Goal: Task Accomplishment & Management: Manage account settings

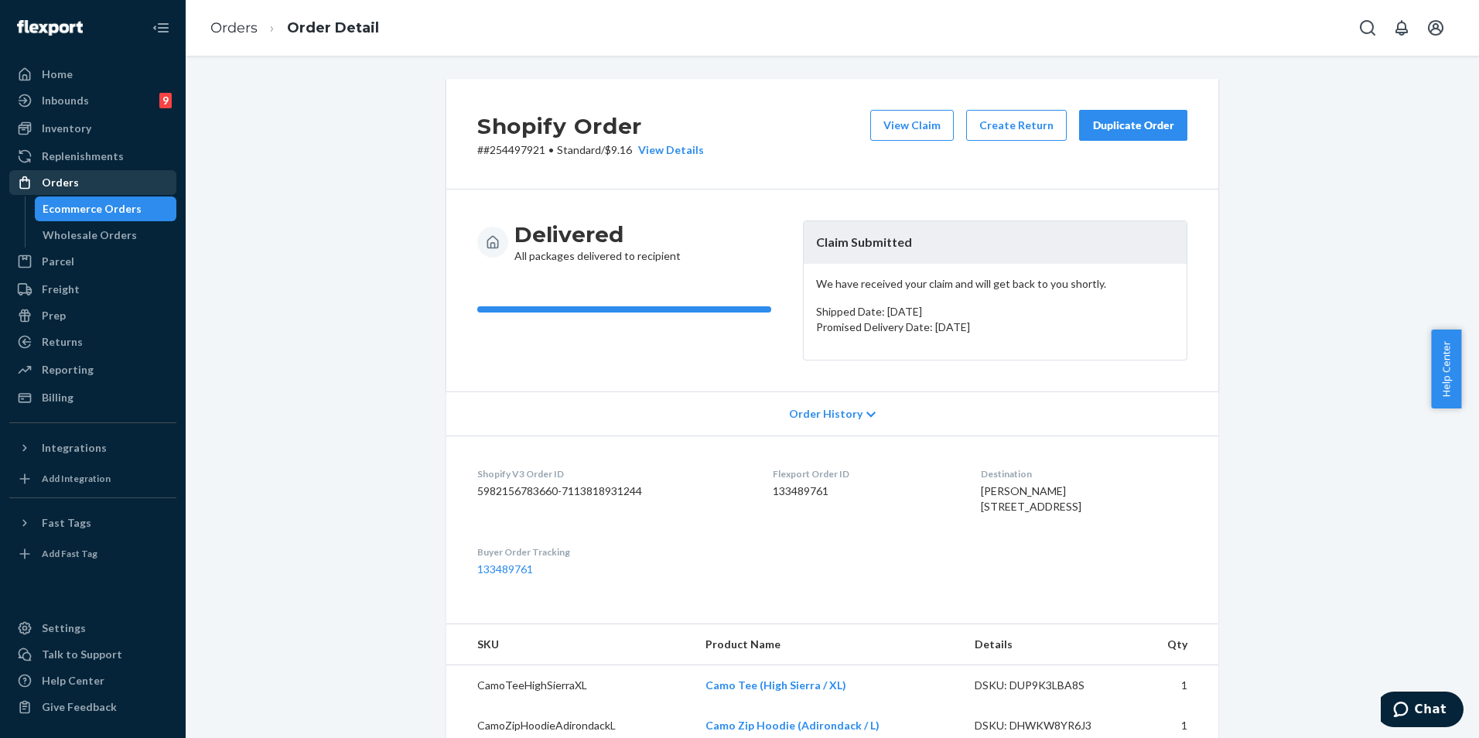
click at [101, 187] on div "Orders" at bounding box center [93, 183] width 164 height 22
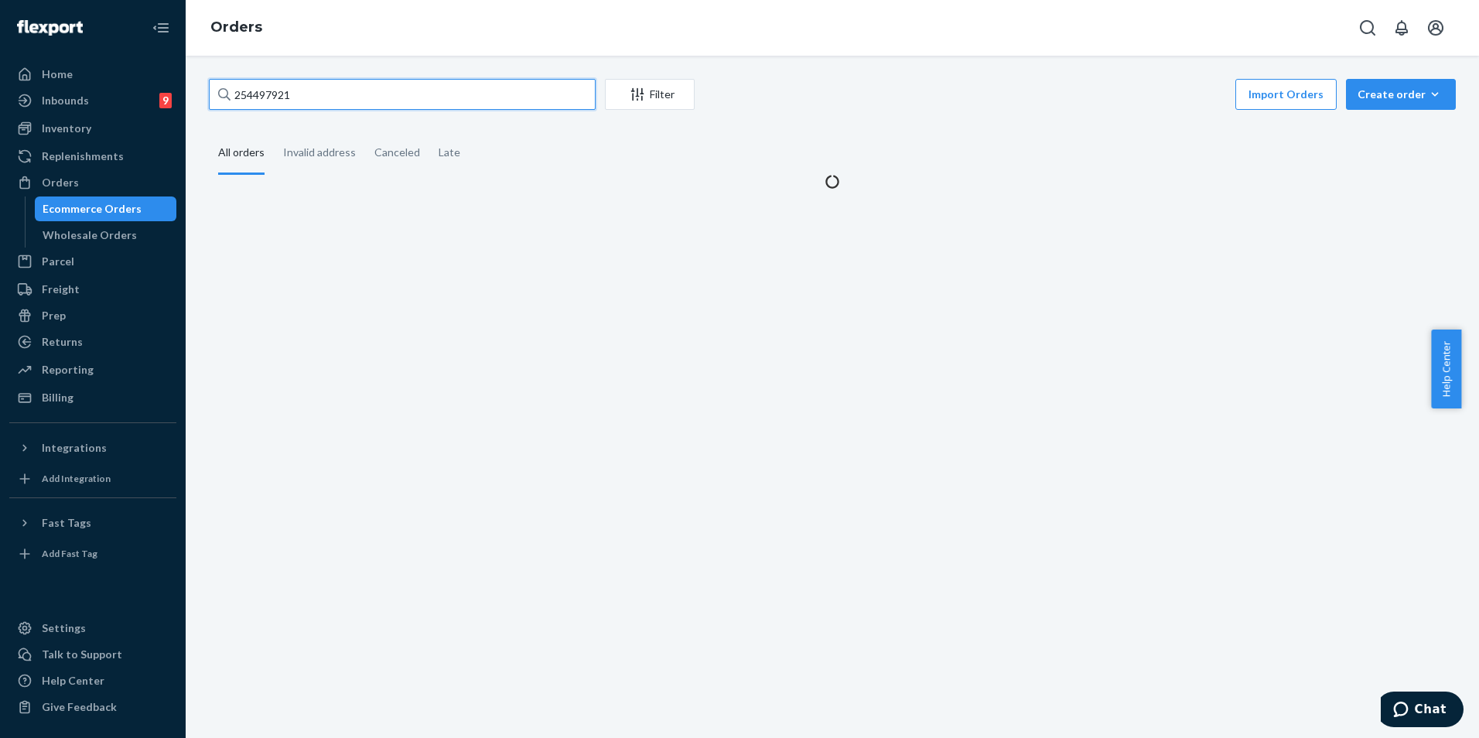
click at [341, 95] on input "254497921" at bounding box center [402, 94] width 387 height 31
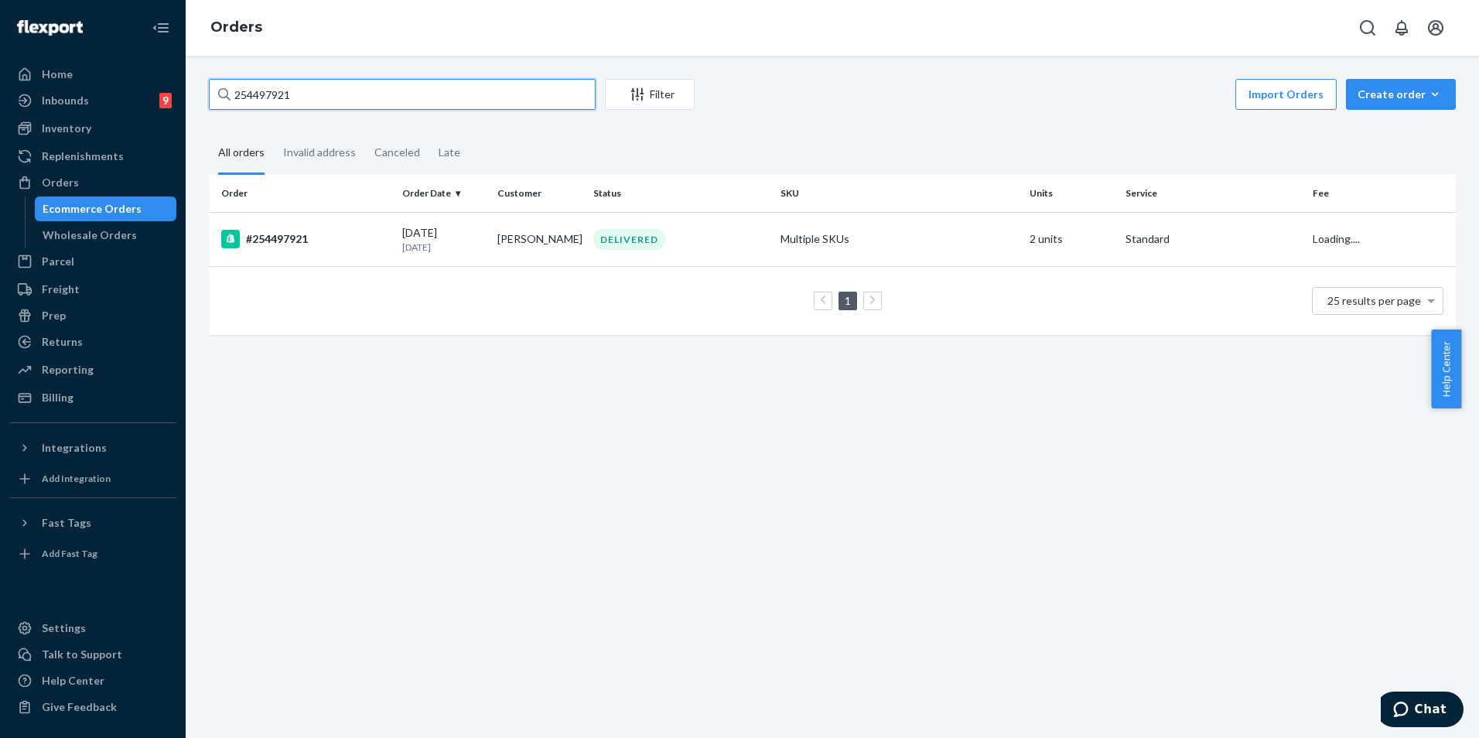
paste input "398577"
type input "254398577"
click at [508, 254] on td "[PERSON_NAME]" at bounding box center [539, 239] width 96 height 54
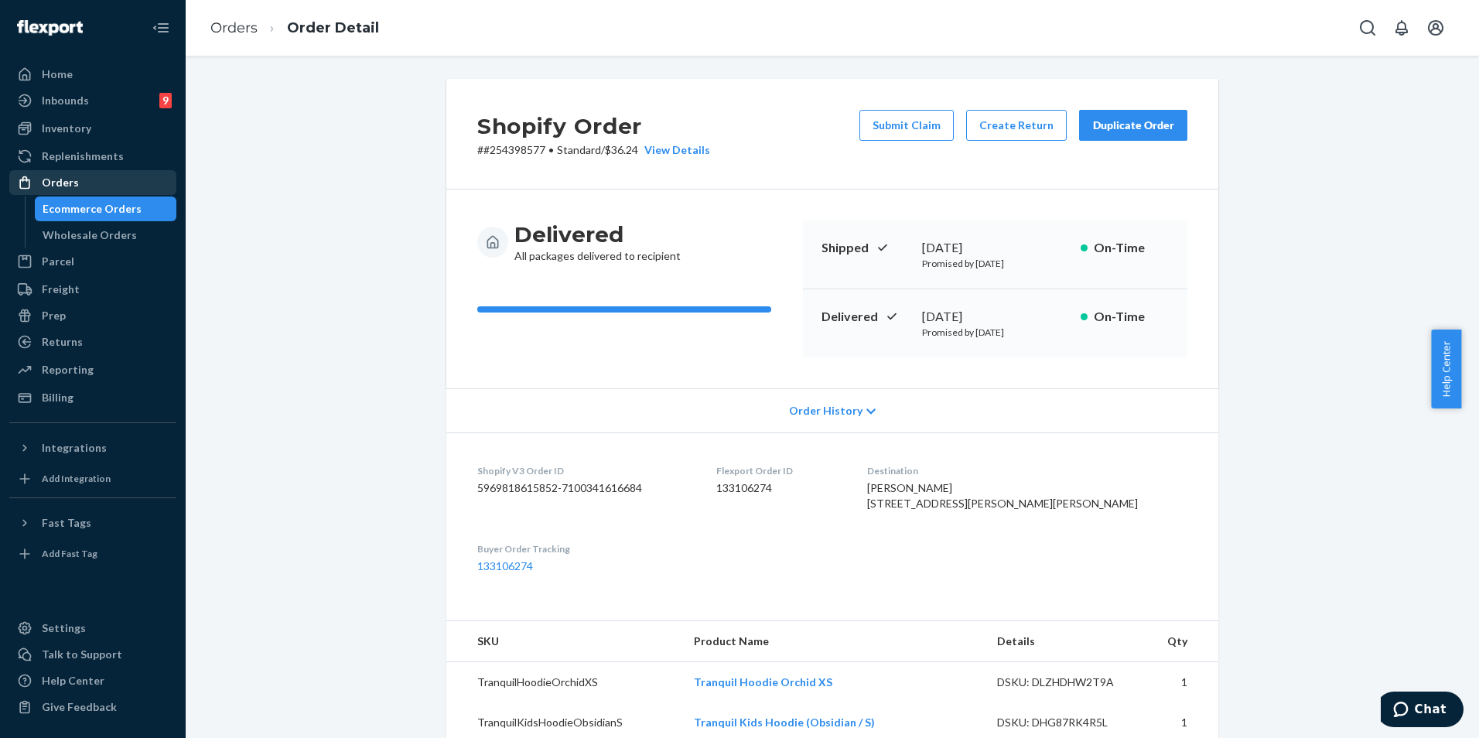
click at [84, 182] on div "Orders" at bounding box center [93, 183] width 164 height 22
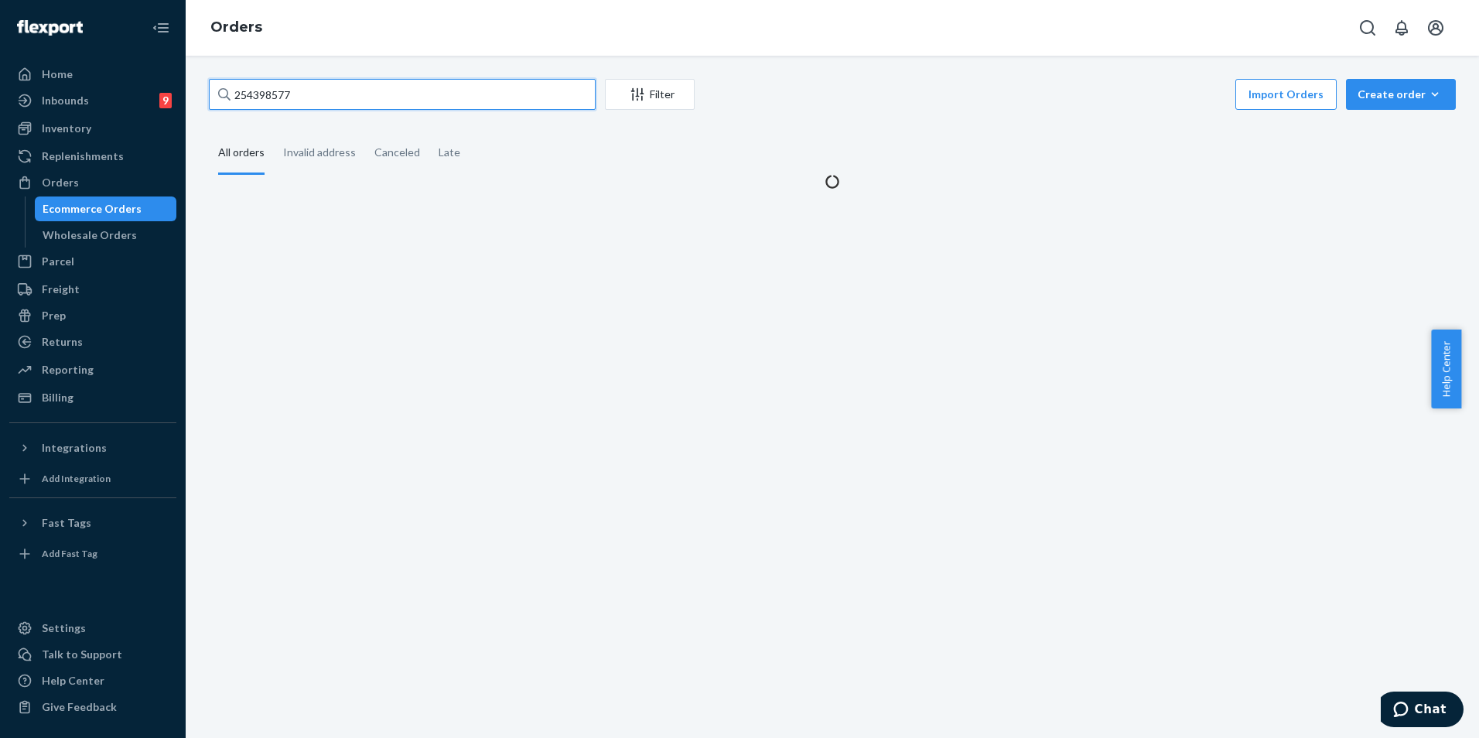
click at [399, 96] on input "254398577" at bounding box center [402, 94] width 387 height 31
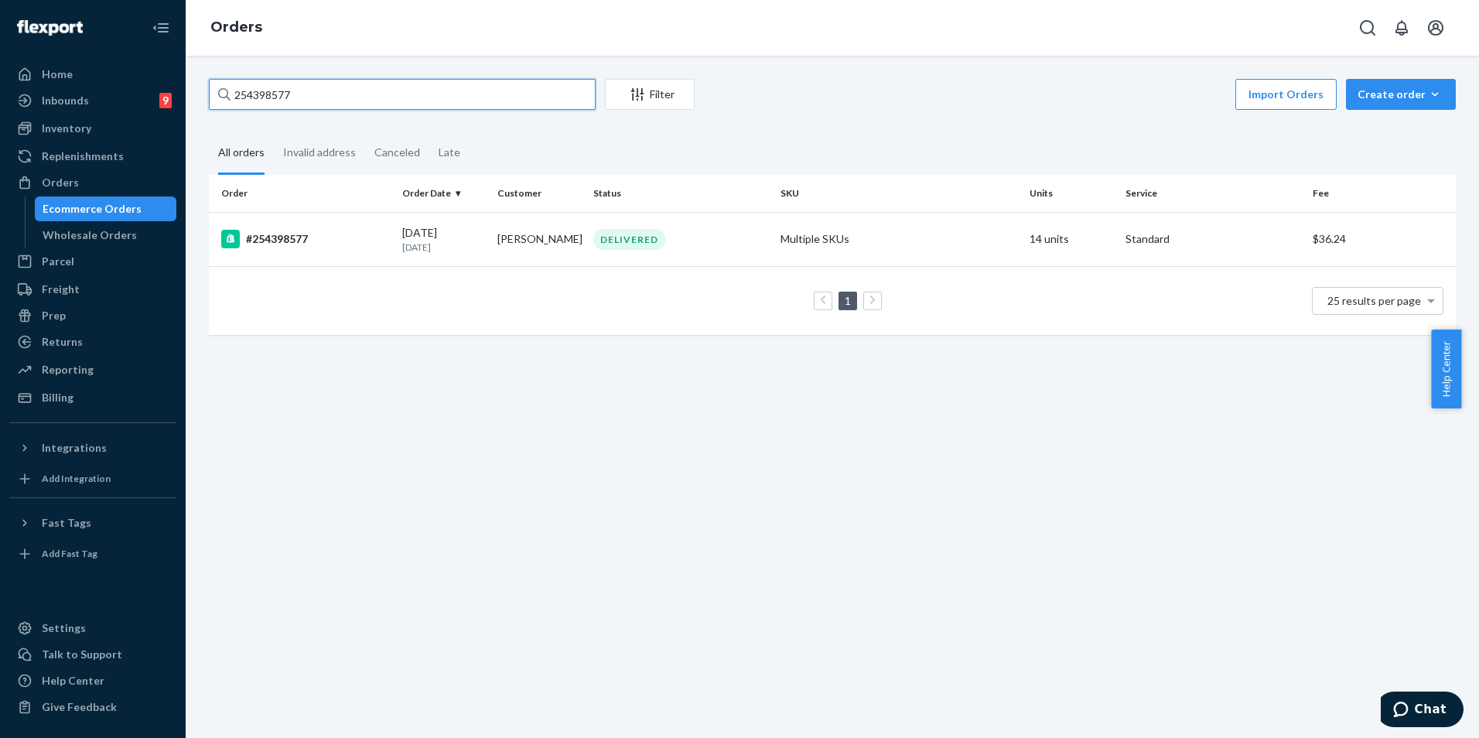
paste input "#254497921"
type input "#254497921"
click at [456, 231] on div "[DATE] [DATE]" at bounding box center [444, 239] width 84 height 29
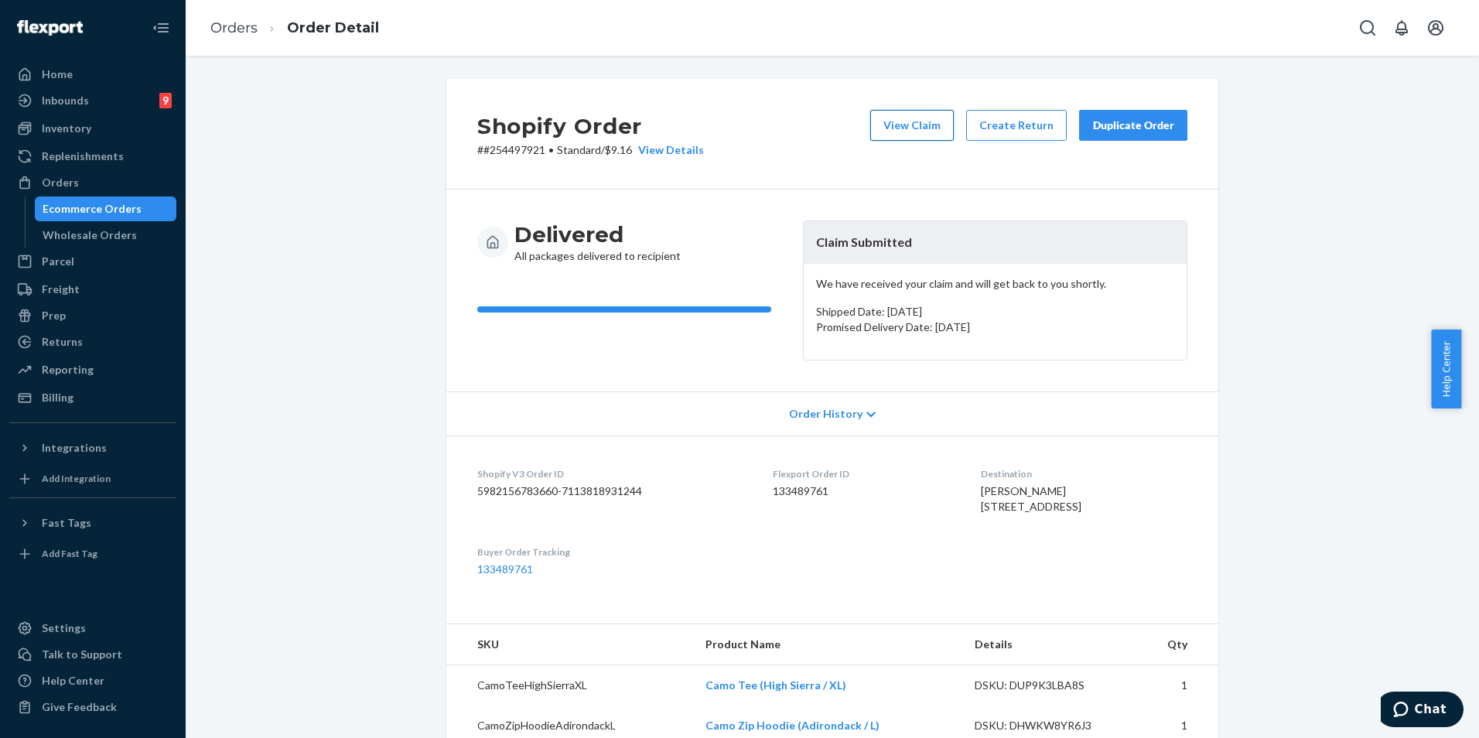
click at [890, 130] on button "View Claim" at bounding box center [912, 125] width 84 height 31
click at [1034, 128] on button "Create Return" at bounding box center [1016, 125] width 101 height 31
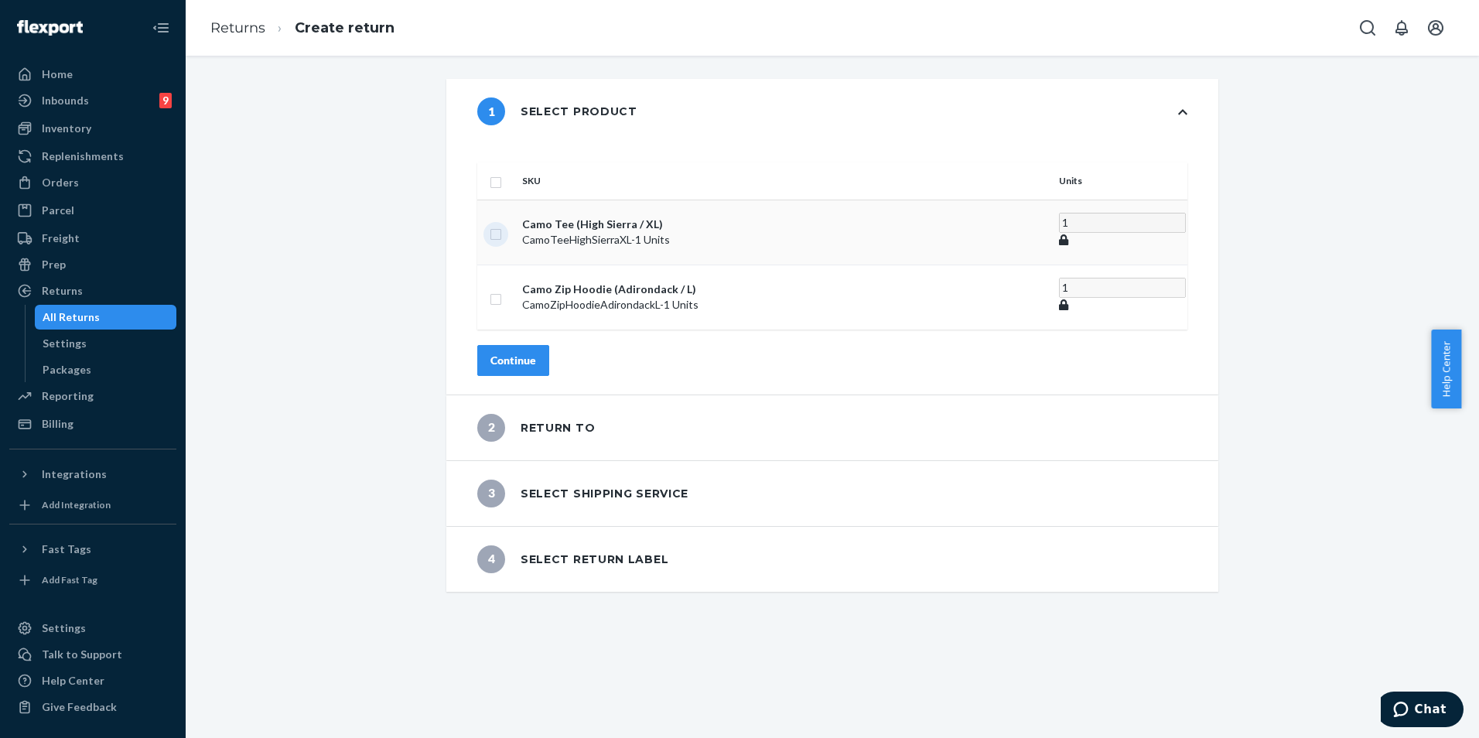
click at [502, 224] on input "checkbox" at bounding box center [496, 232] width 12 height 16
checkbox input "true"
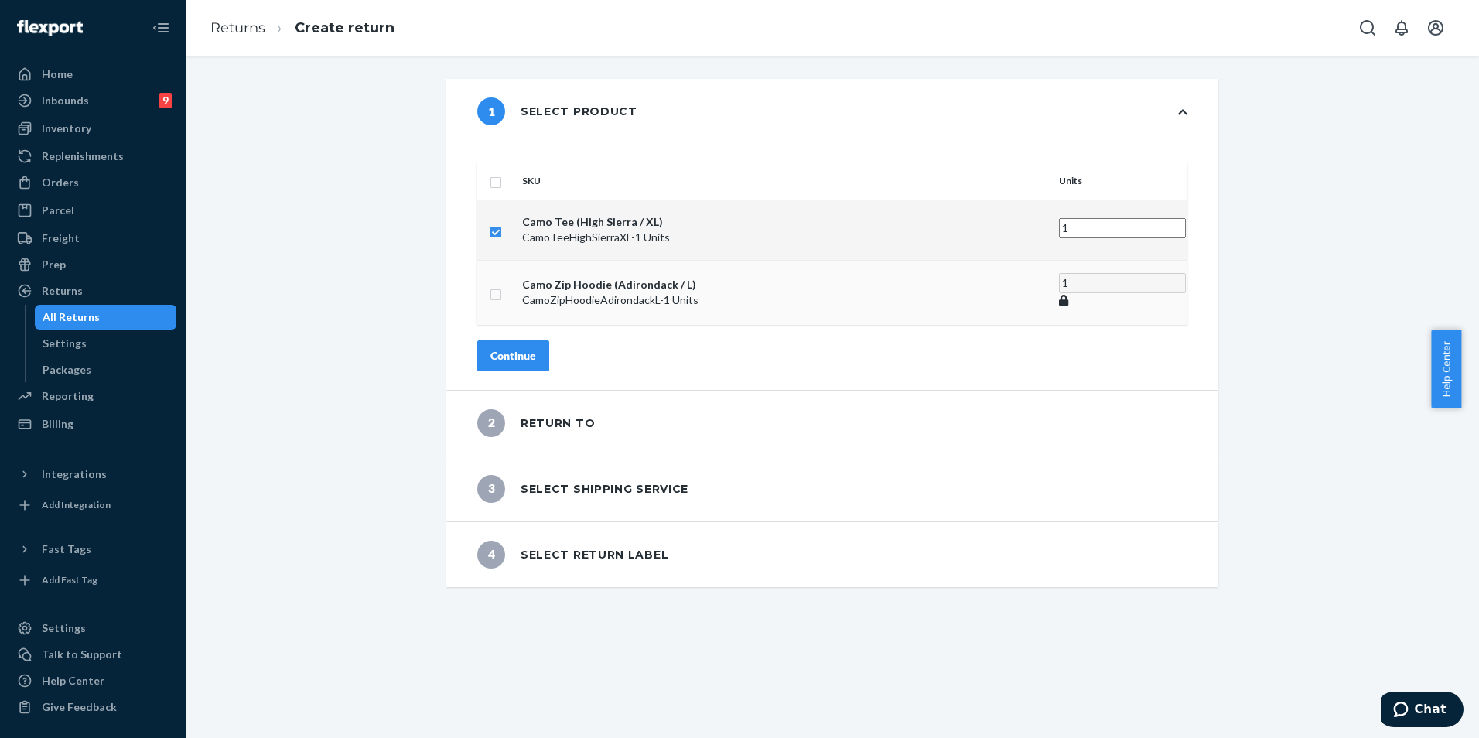
click at [502, 285] on input "checkbox" at bounding box center [496, 293] width 12 height 16
checkbox input "true"
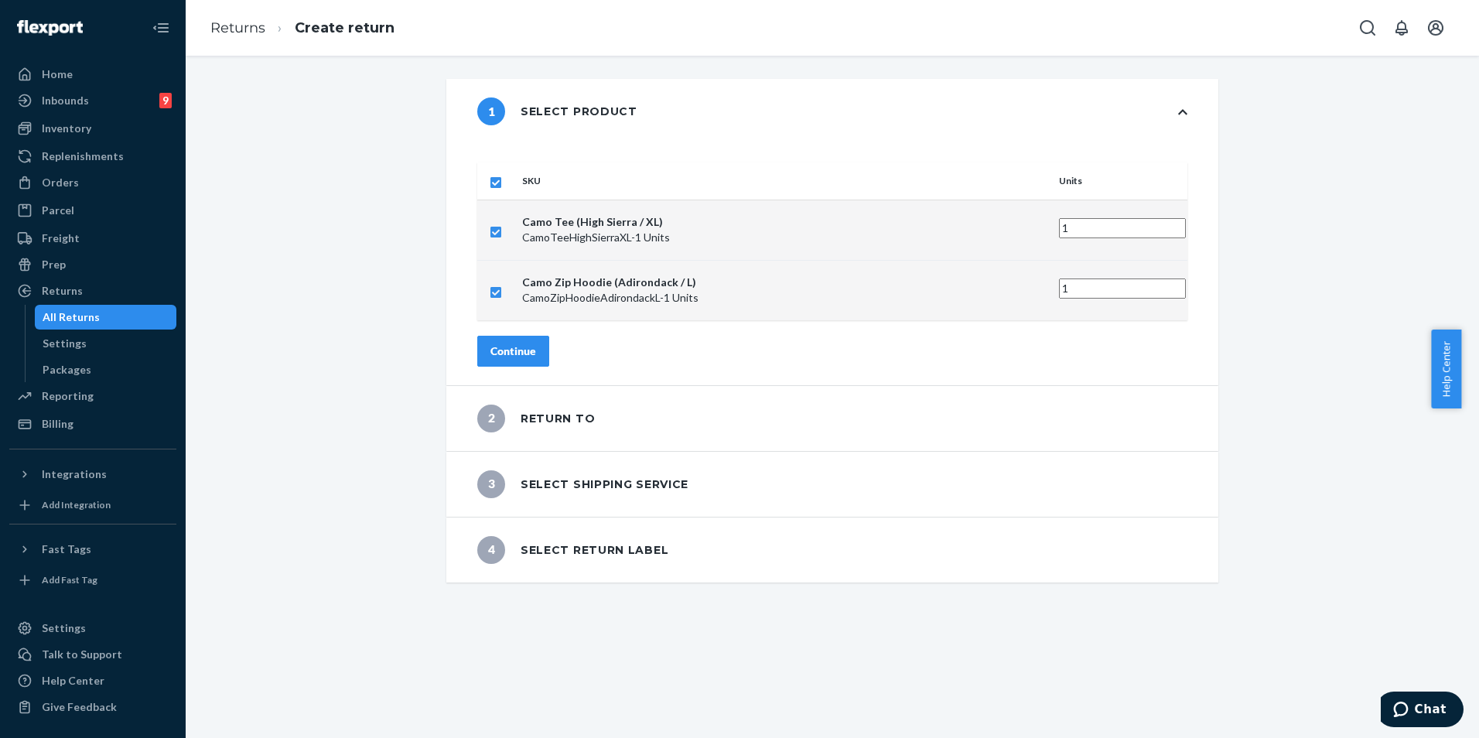
click at [549, 341] on button "Continue" at bounding box center [513, 351] width 72 height 31
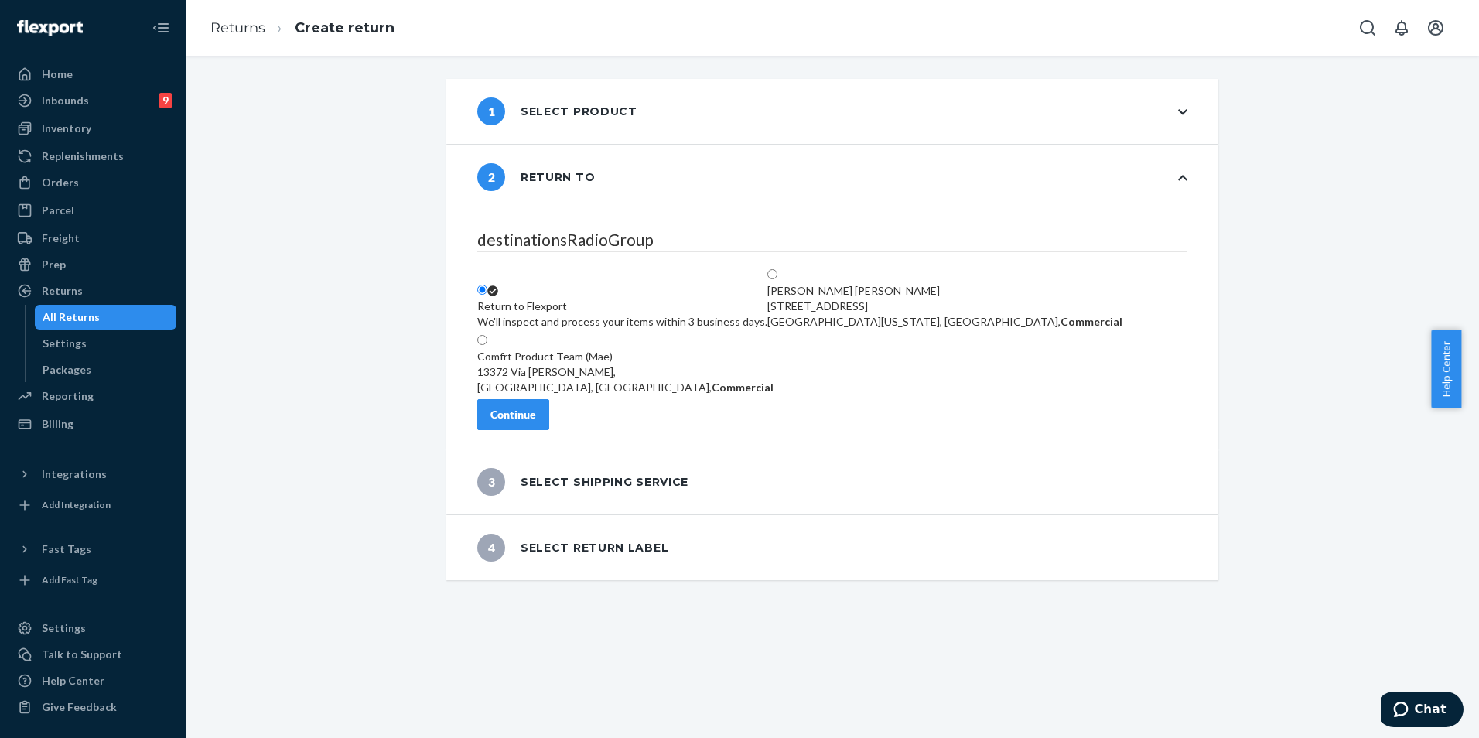
click at [549, 430] on button "Continue" at bounding box center [513, 414] width 72 height 31
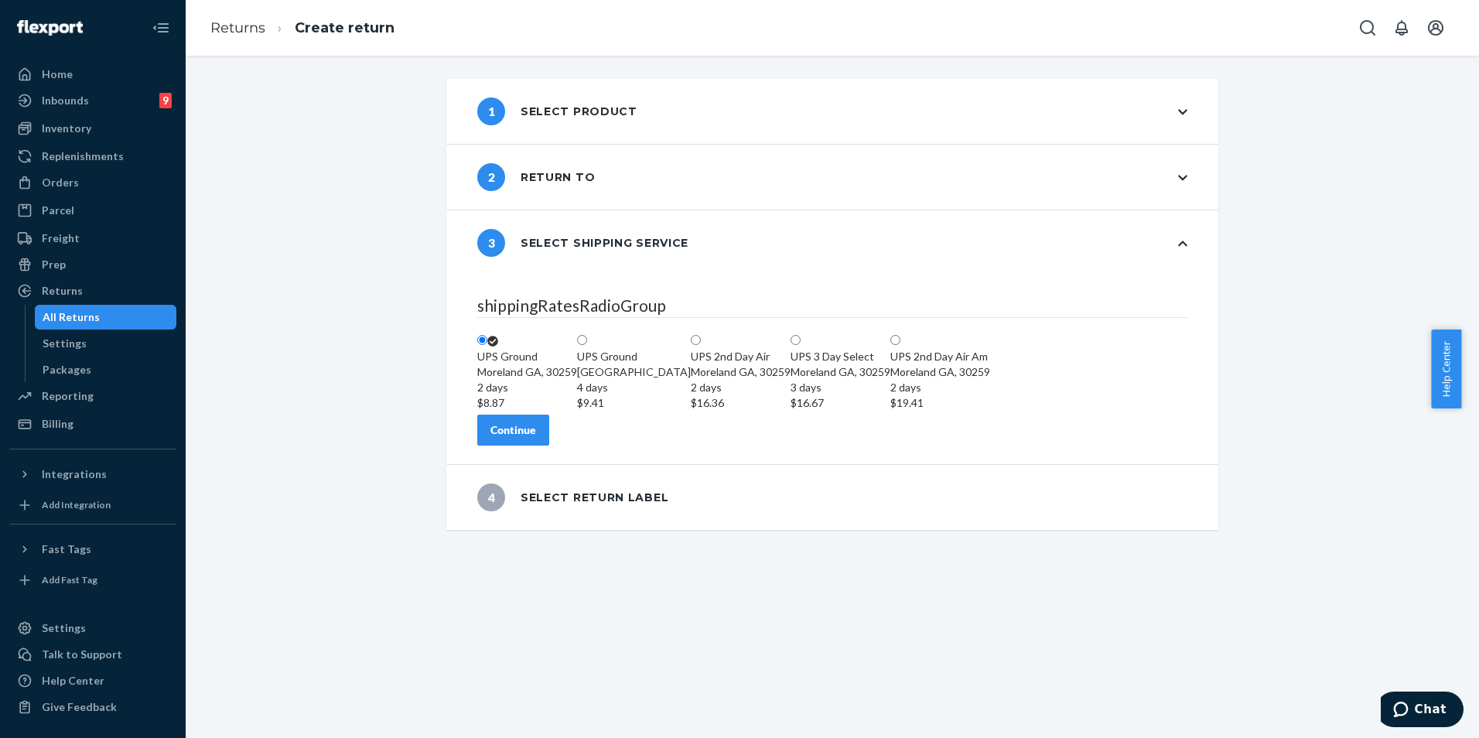
click at [549, 445] on button "Continue" at bounding box center [513, 430] width 72 height 31
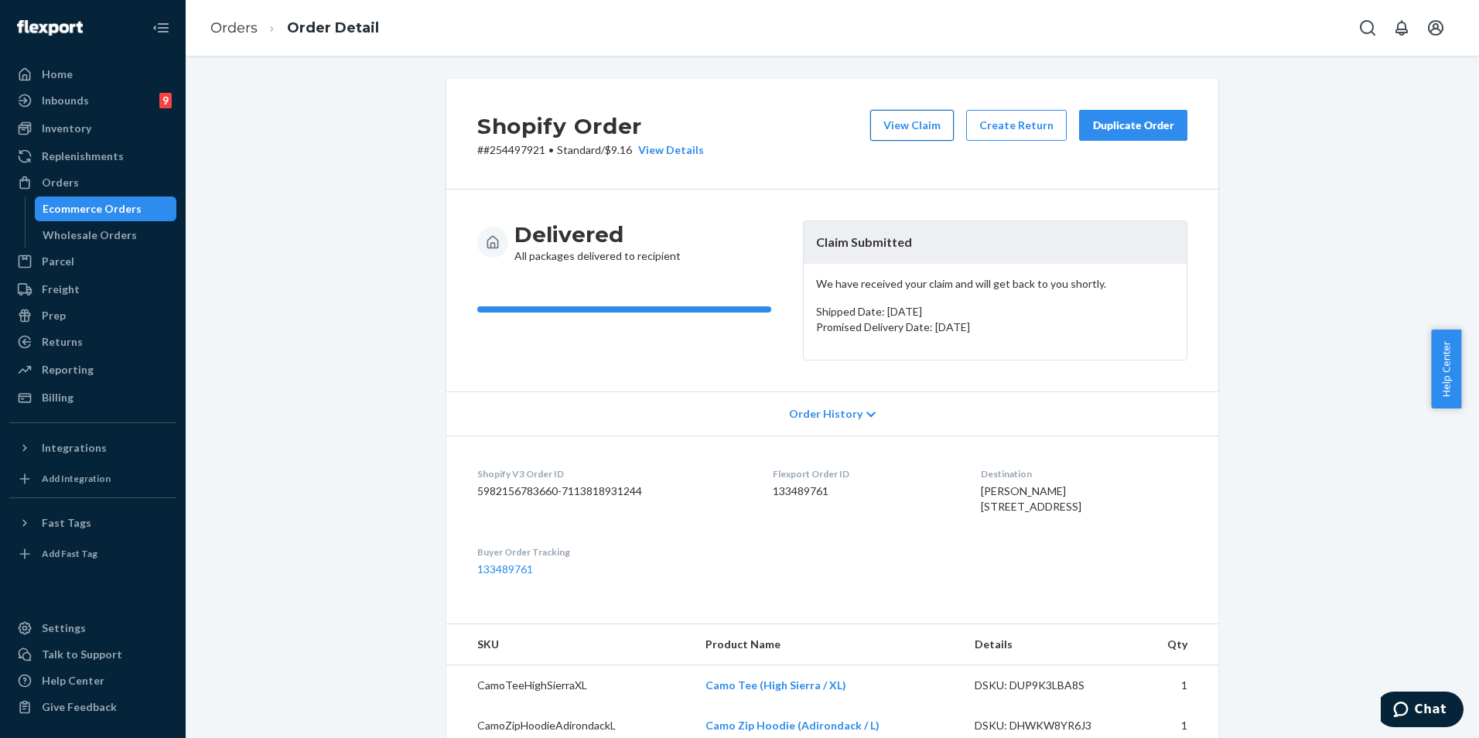
click at [932, 121] on button "View Claim" at bounding box center [912, 125] width 84 height 31
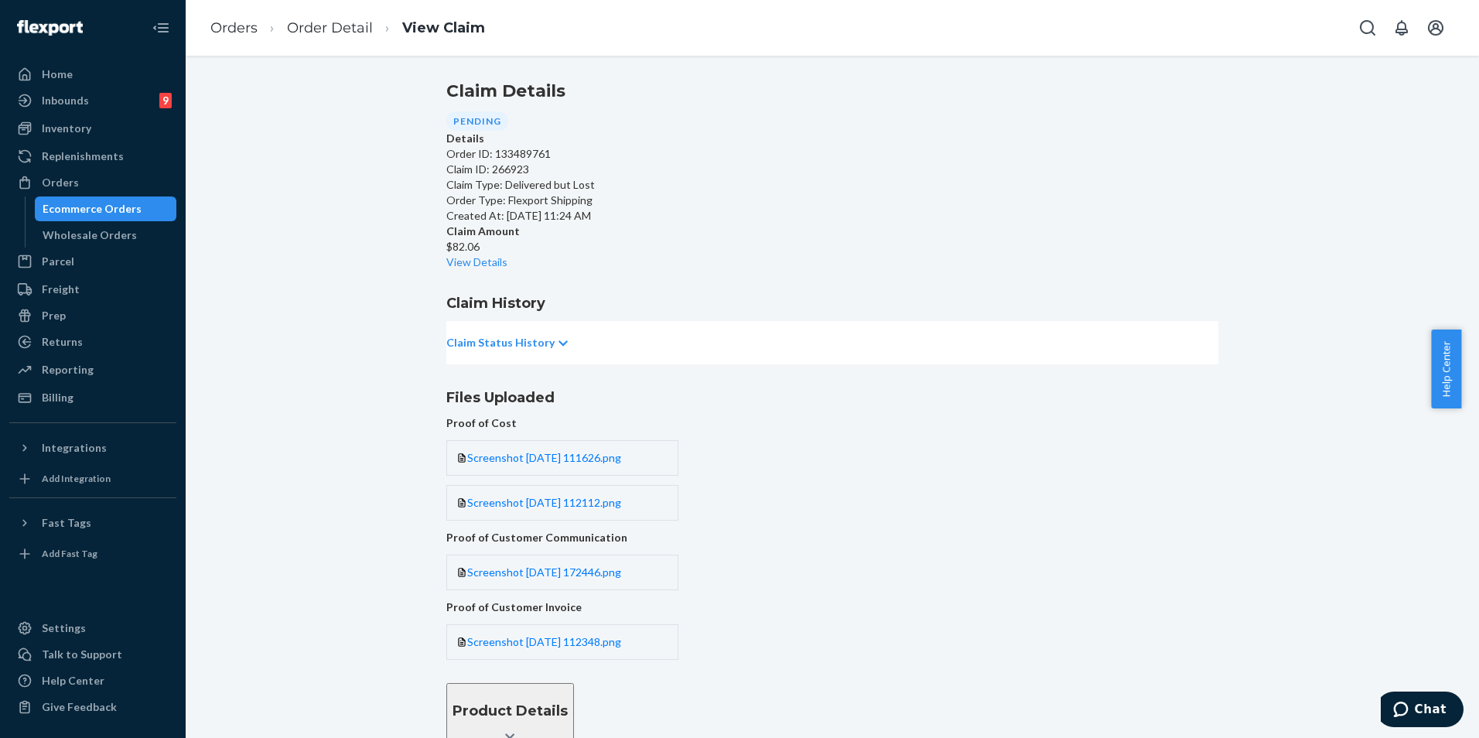
click at [517, 350] on p "Claim Status History" at bounding box center [500, 342] width 108 height 15
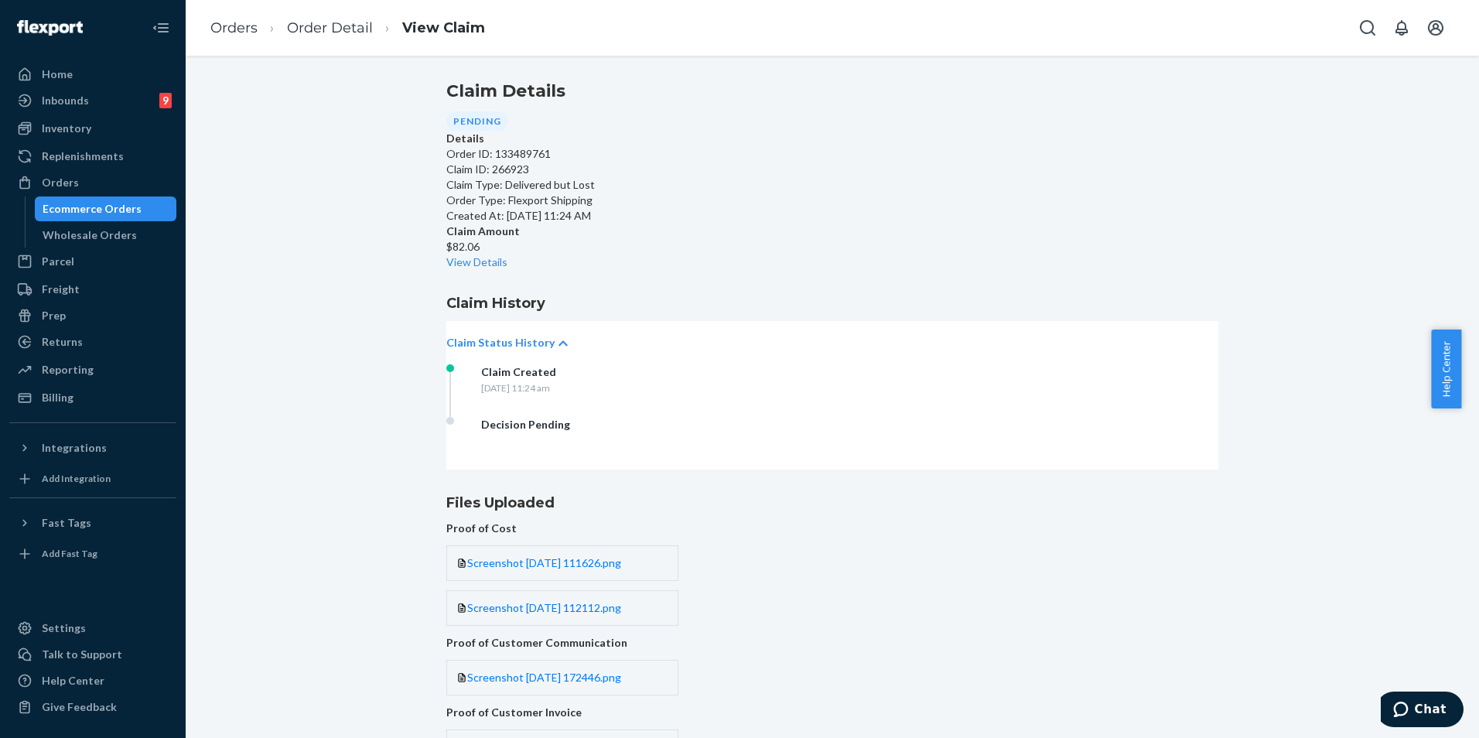
click at [517, 350] on p "Claim Status History" at bounding box center [500, 342] width 108 height 15
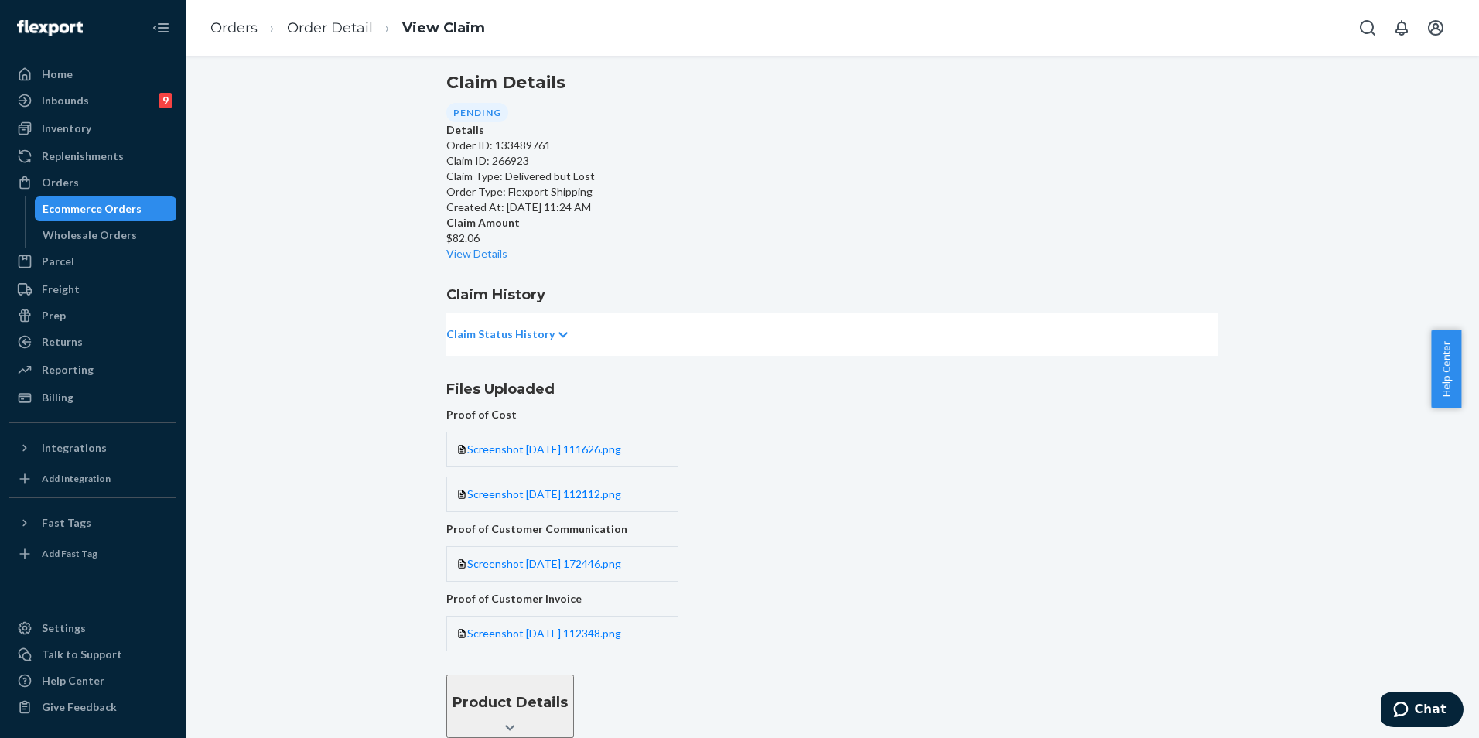
scroll to position [85, 0]
click at [574, 674] on button "Product Details" at bounding box center [510, 705] width 128 height 63
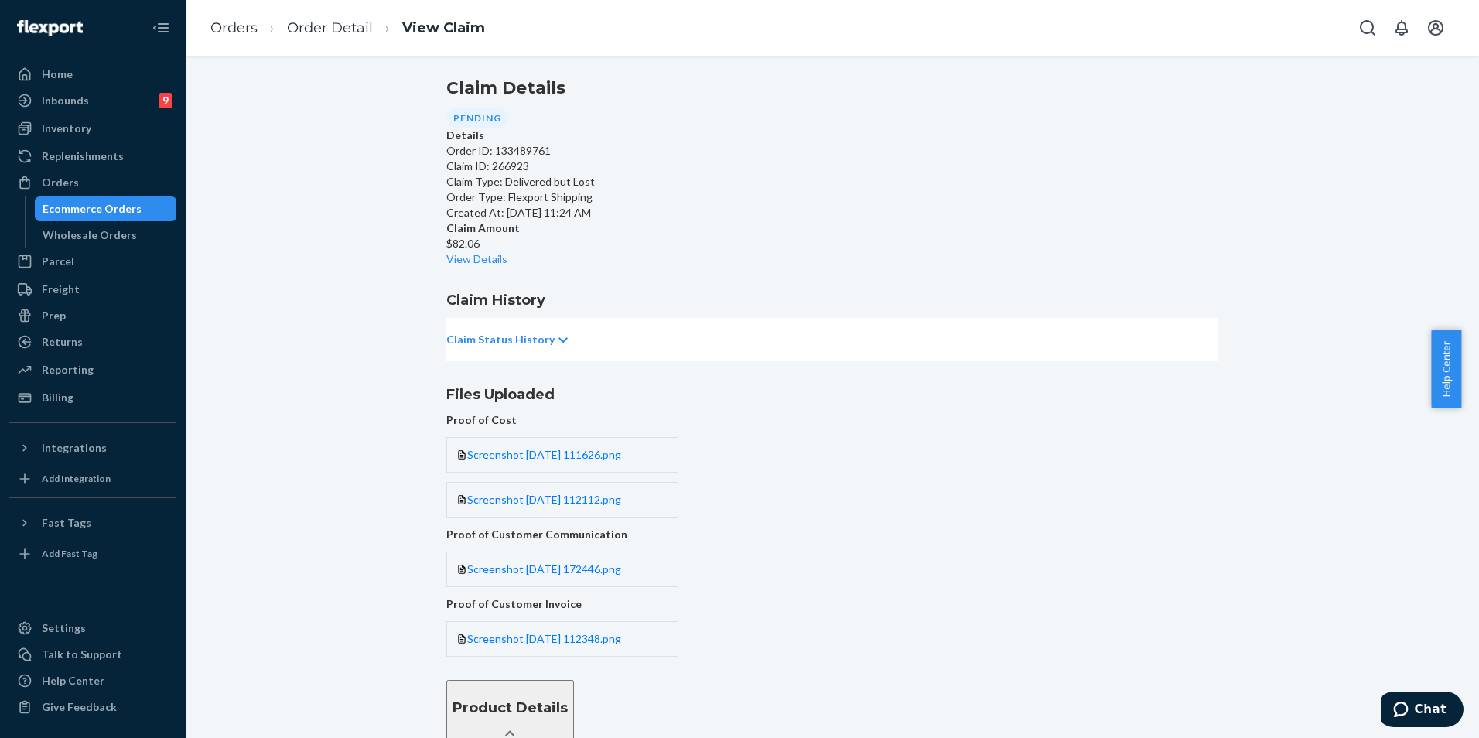
scroll to position [0, 0]
